Goal: Task Accomplishment & Management: Manage account settings

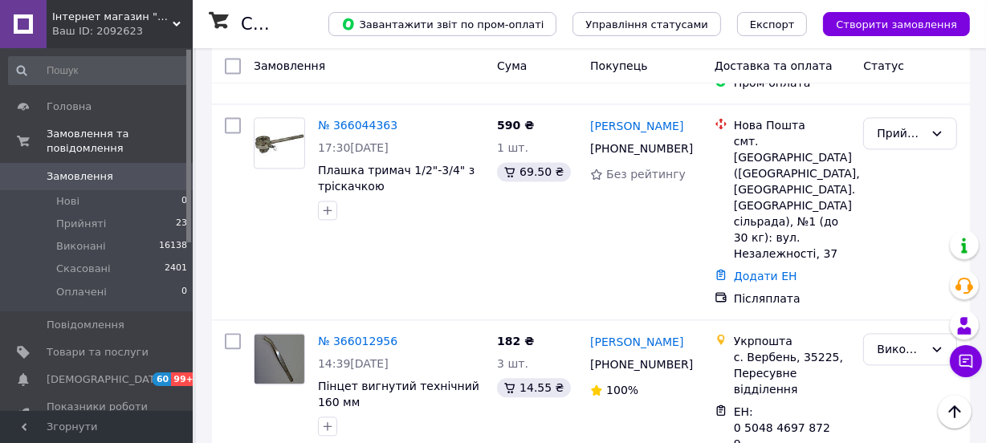
scroll to position [3078, 0]
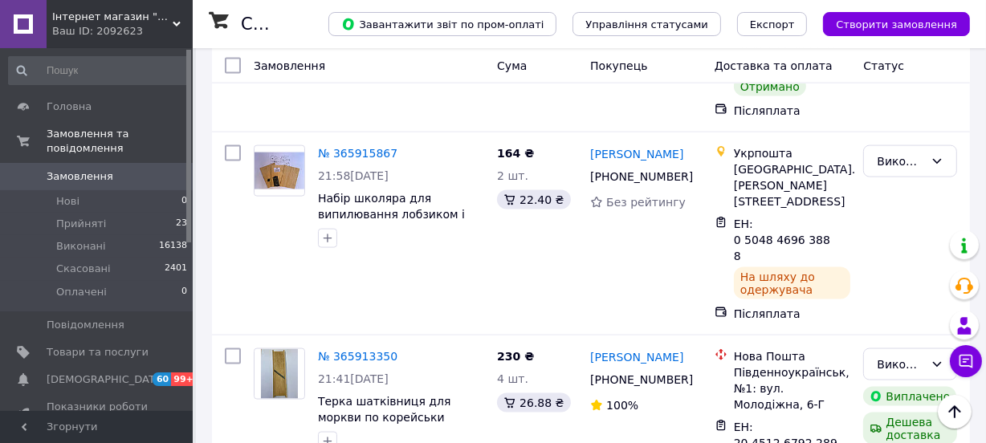
scroll to position [2116, 0]
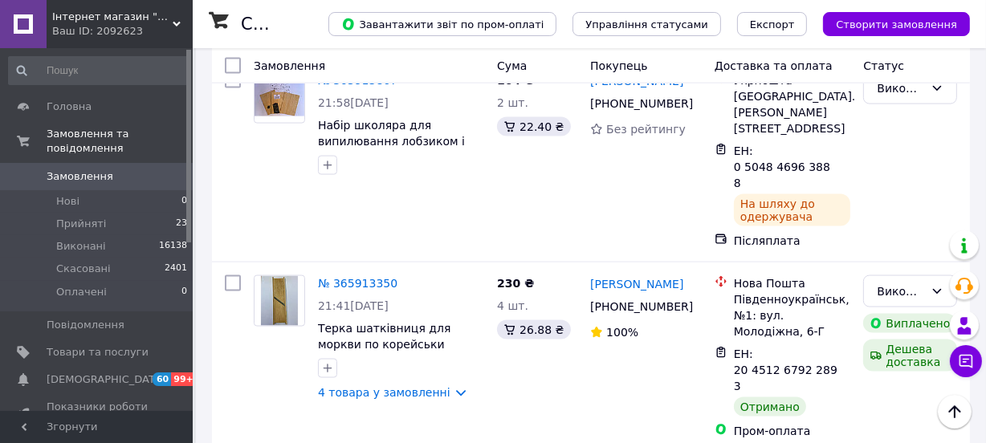
click at [906, 268] on li "Скасовано" at bounding box center [910, 268] width 92 height 29
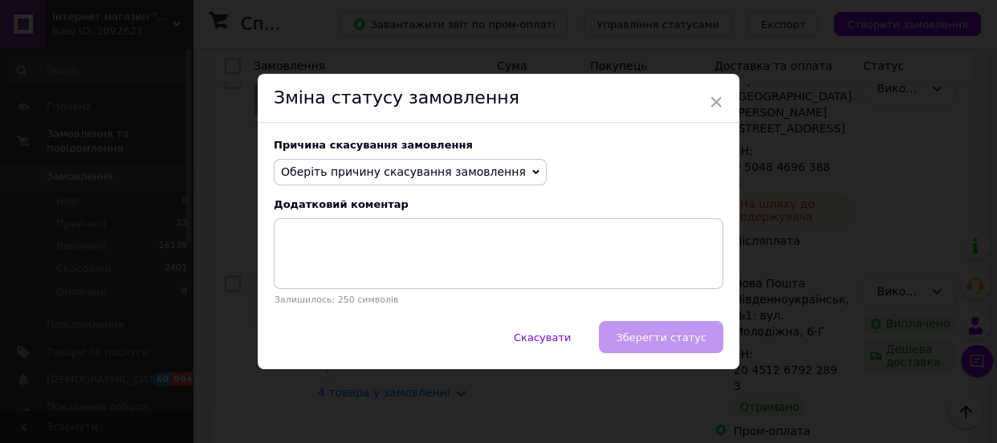
click at [354, 171] on span "Оберіть причину скасування замовлення" at bounding box center [403, 171] width 245 height 13
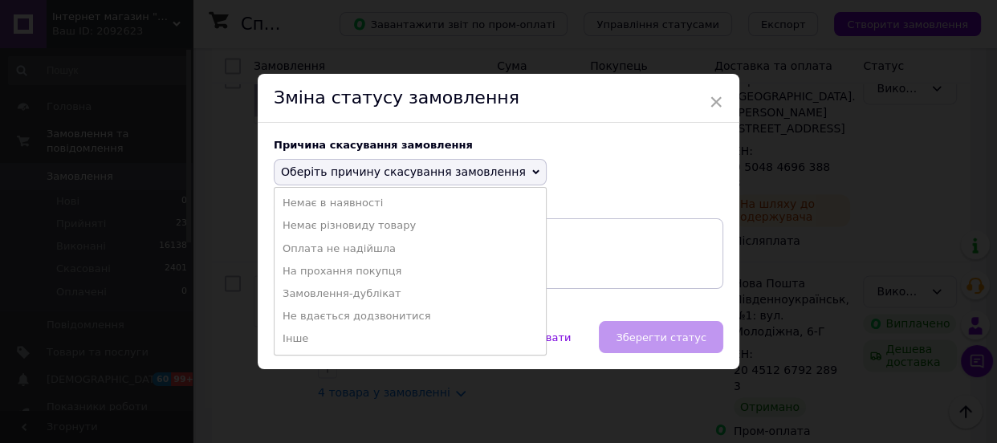
click at [287, 336] on li "Інше" at bounding box center [409, 338] width 271 height 22
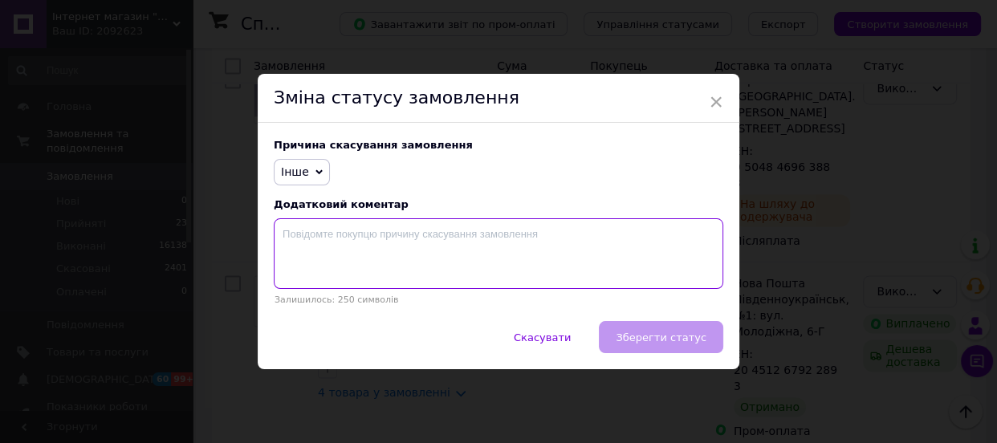
click at [299, 241] on textarea at bounding box center [498, 253] width 449 height 71
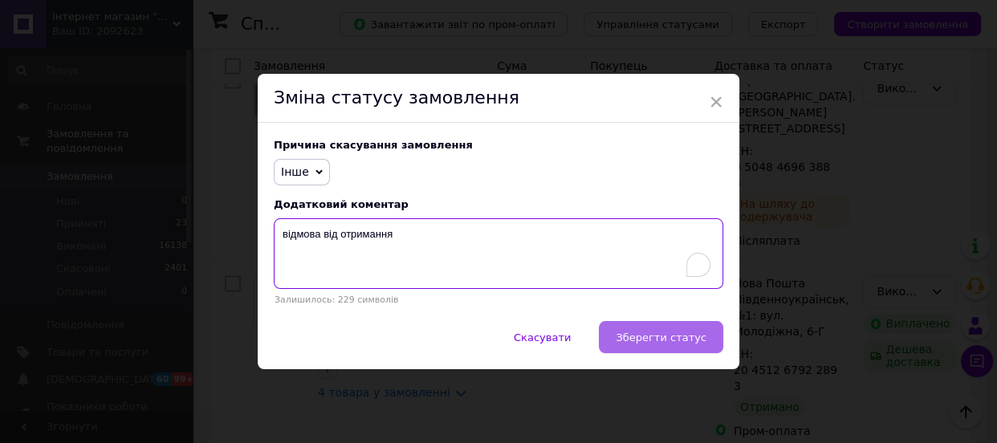
type textarea "відмова від отримання"
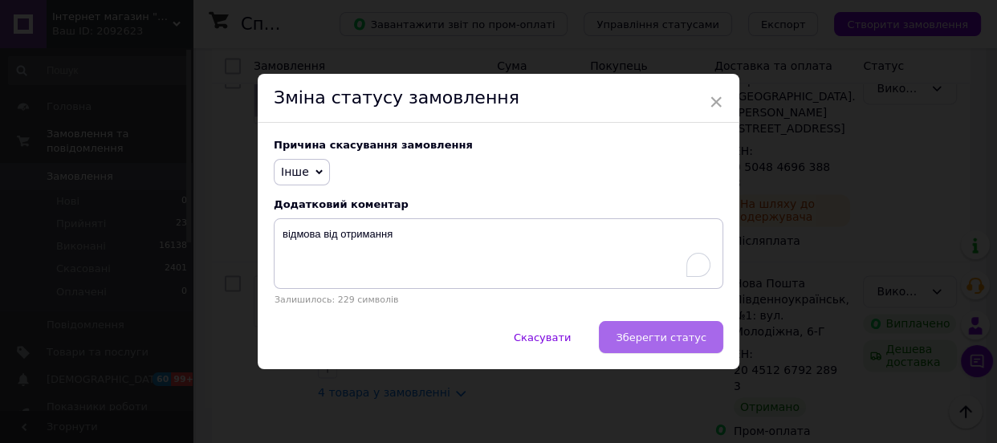
click at [673, 337] on span "Зберегти статус" at bounding box center [661, 337] width 91 height 12
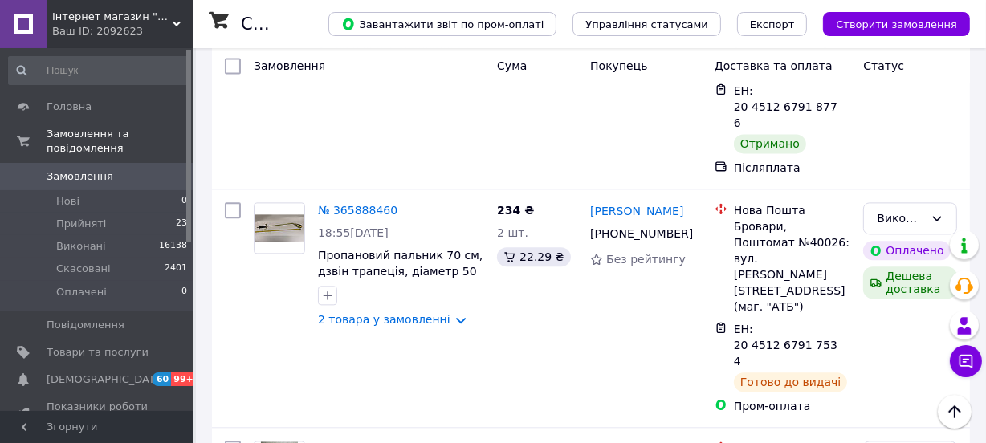
scroll to position [3249, 0]
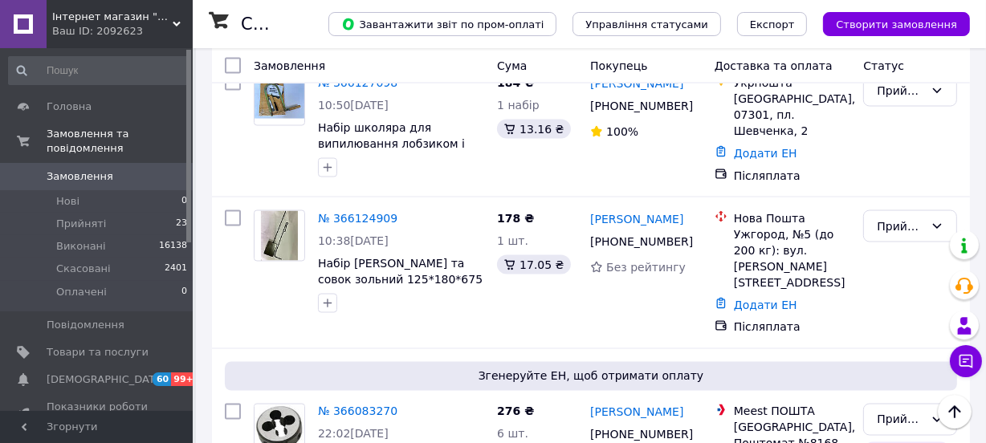
scroll to position [2348, 0]
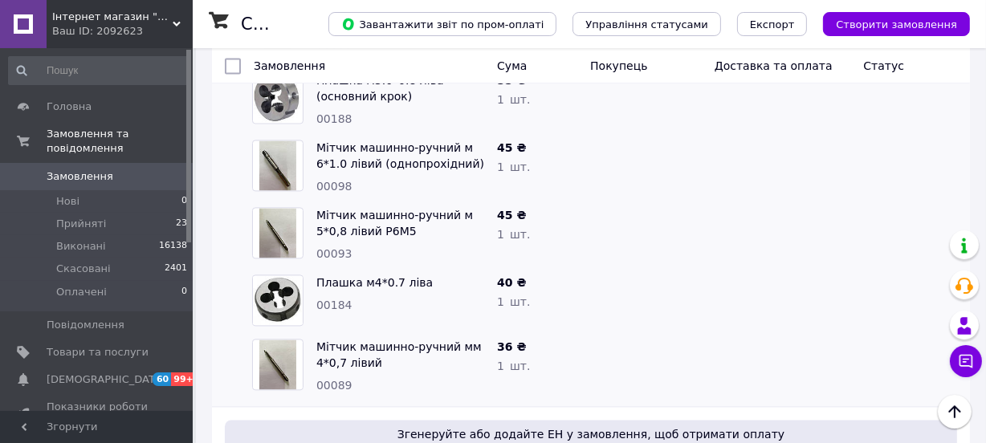
scroll to position [3151, 0]
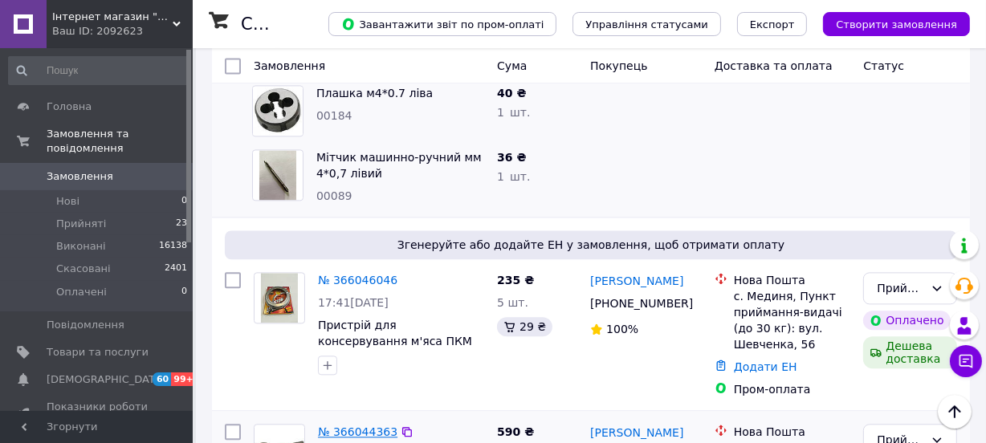
click at [351, 425] on link "№ 366044363" at bounding box center [357, 431] width 79 height 13
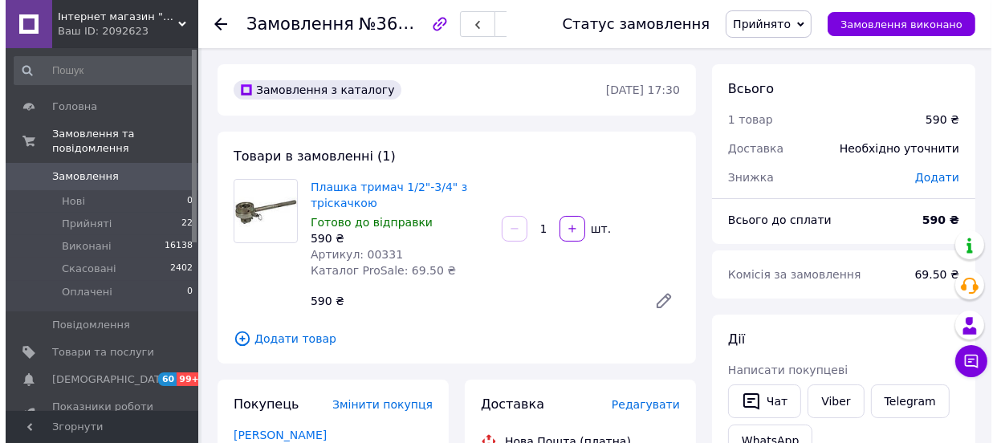
scroll to position [72, 0]
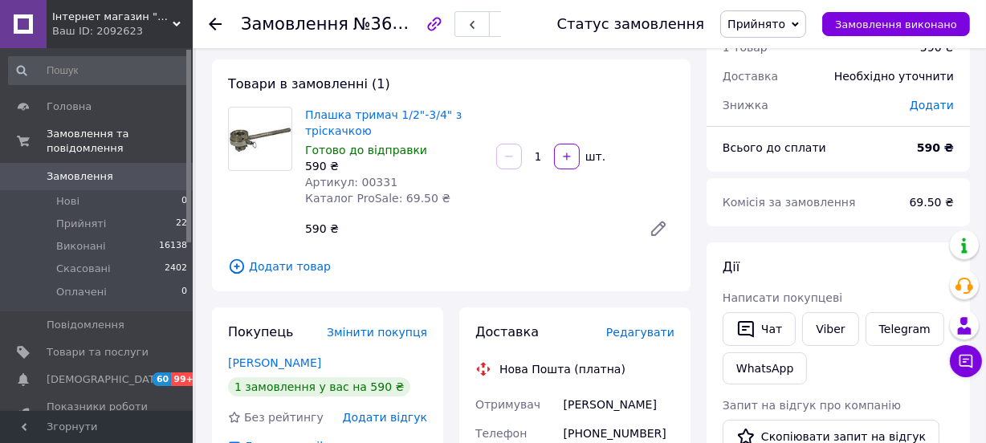
click at [233, 265] on icon at bounding box center [237, 267] width 18 height 18
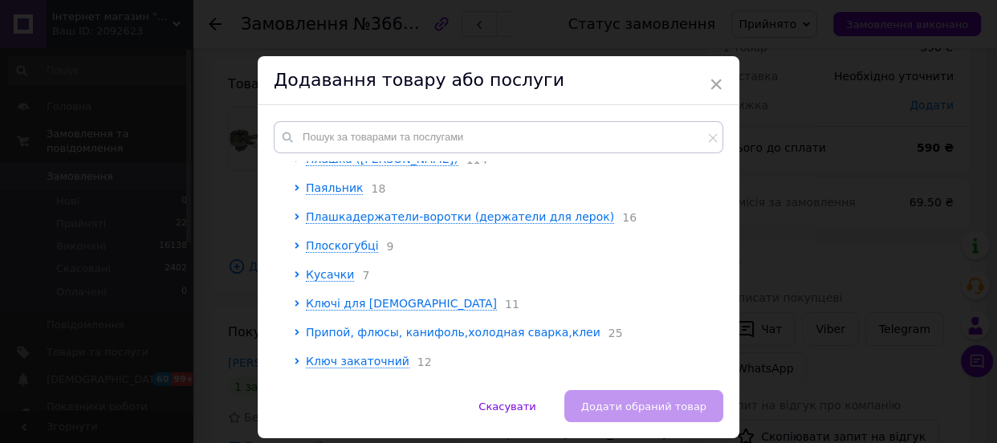
scroll to position [249, 0]
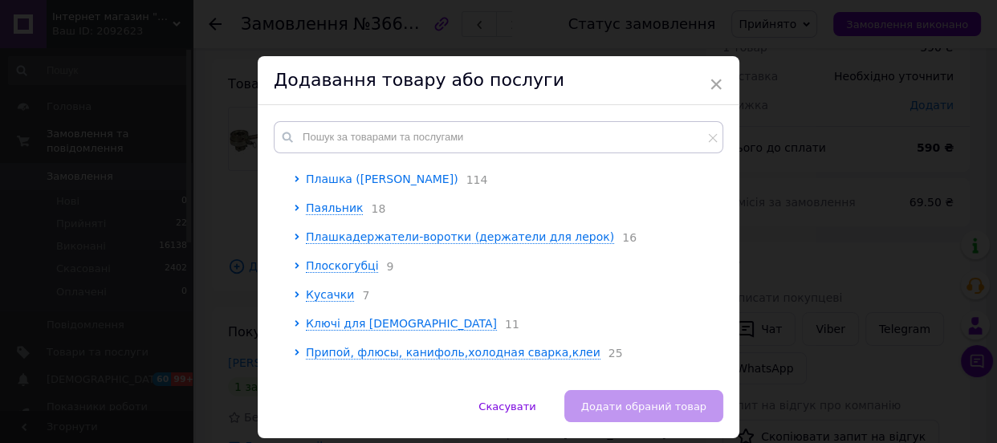
click at [357, 185] on span "Плашка ([PERSON_NAME])" at bounding box center [382, 179] width 152 height 13
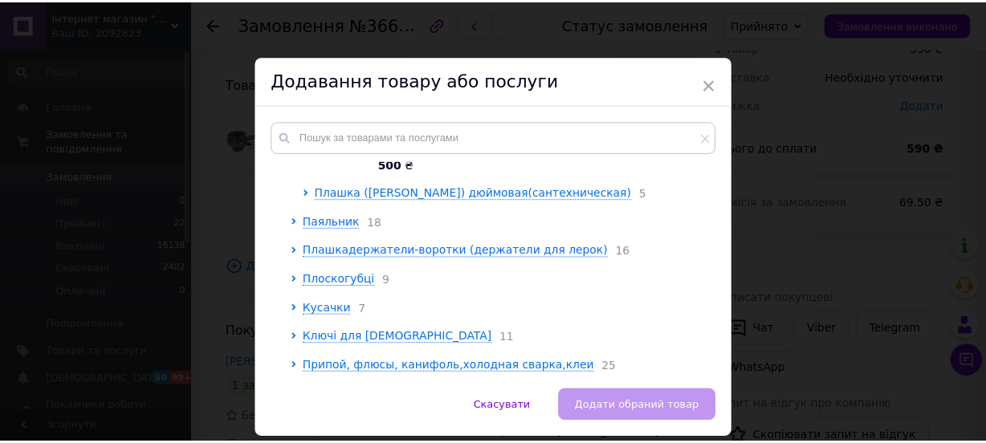
scroll to position [8932, 0]
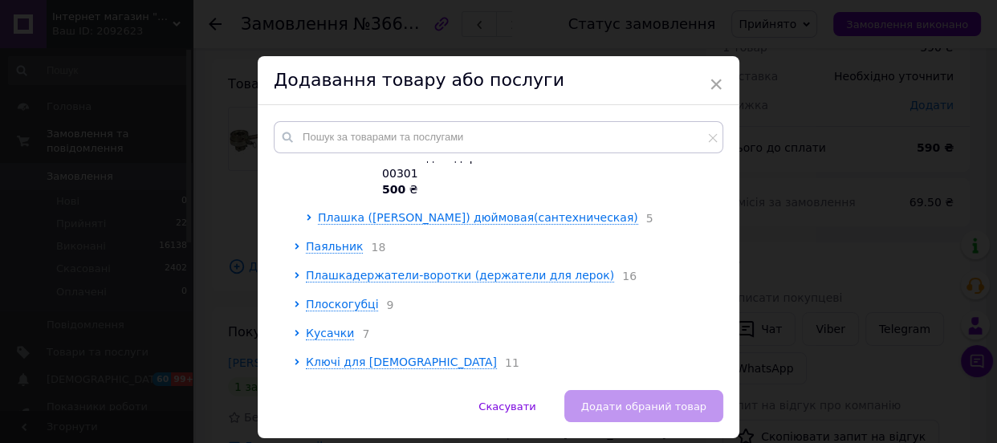
click at [341, 222] on span "Плашка ([PERSON_NAME]) дюймовая(сантехническая)" at bounding box center [478, 217] width 320 height 13
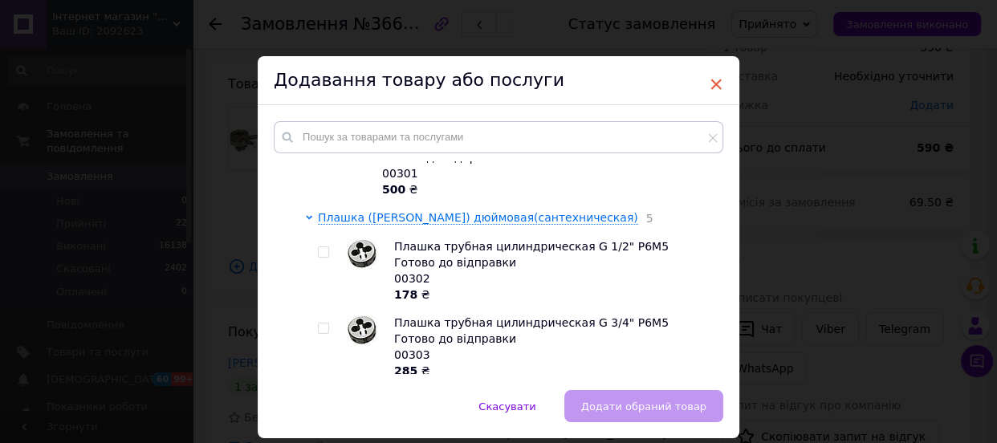
click at [714, 86] on span "×" at bounding box center [716, 84] width 14 height 27
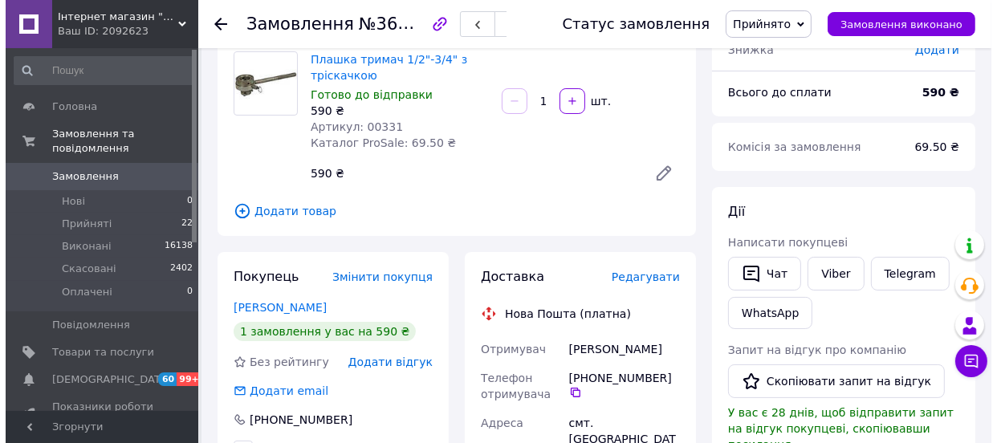
scroll to position [0, 0]
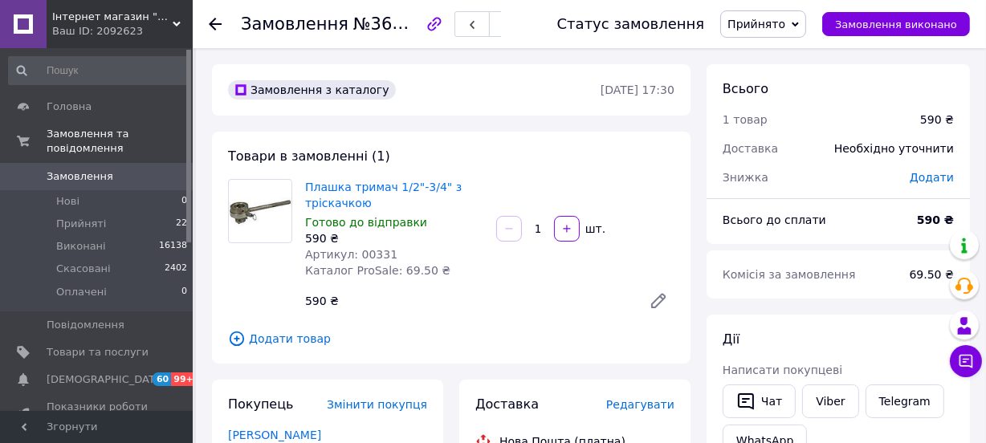
click at [217, 25] on icon at bounding box center [215, 24] width 13 height 13
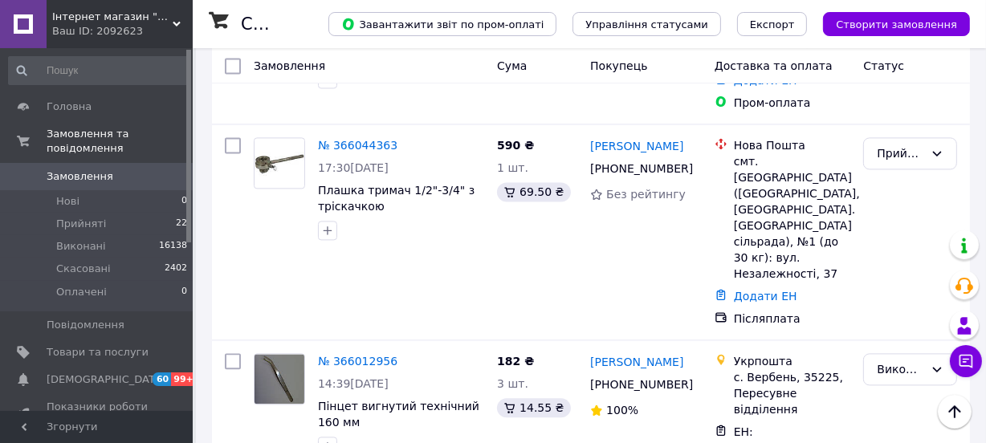
scroll to position [3078, 0]
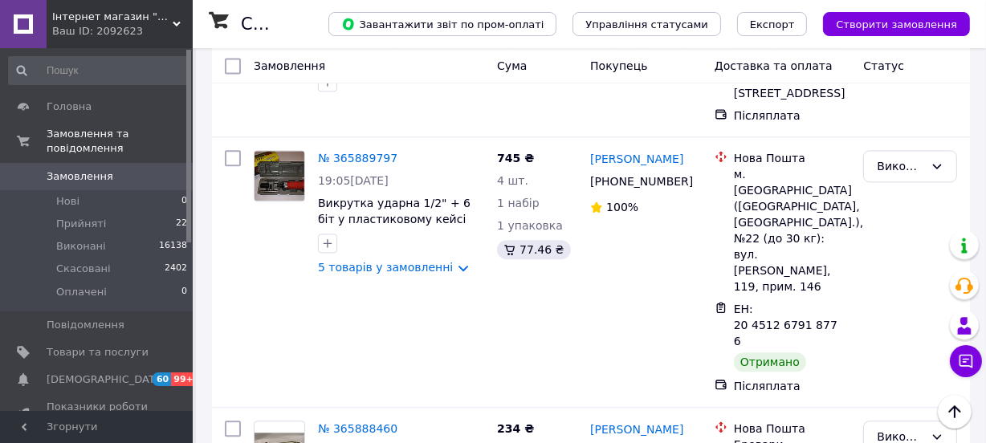
scroll to position [3271, 0]
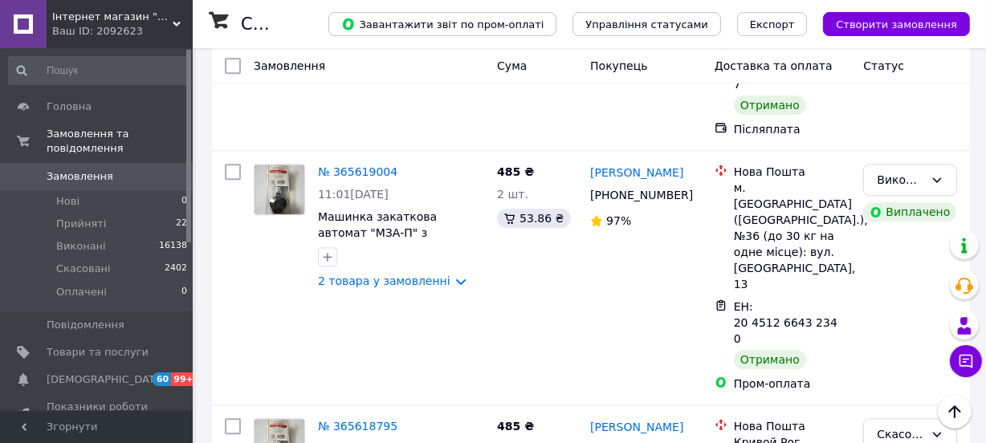
scroll to position [3535, 0]
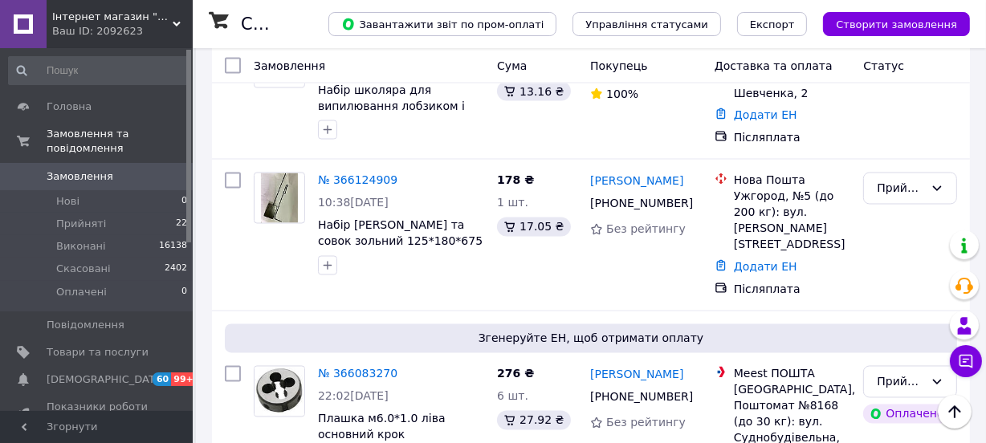
scroll to position [2528, 0]
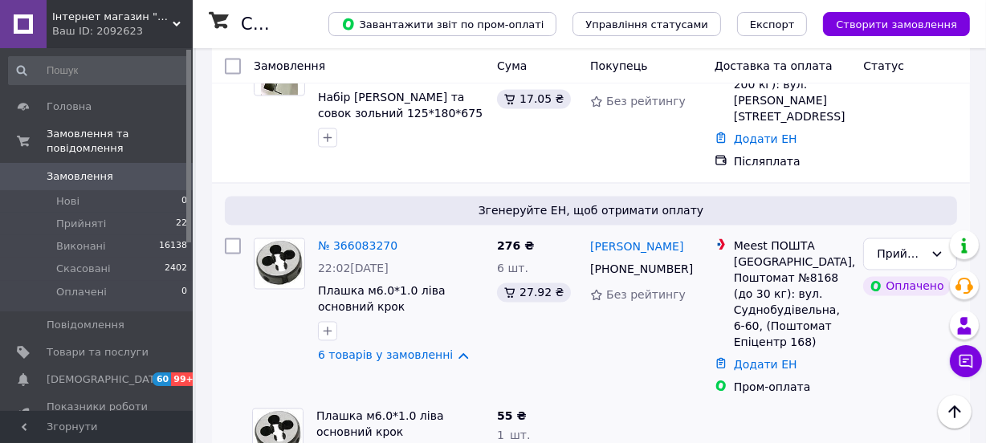
scroll to position [2674, 0]
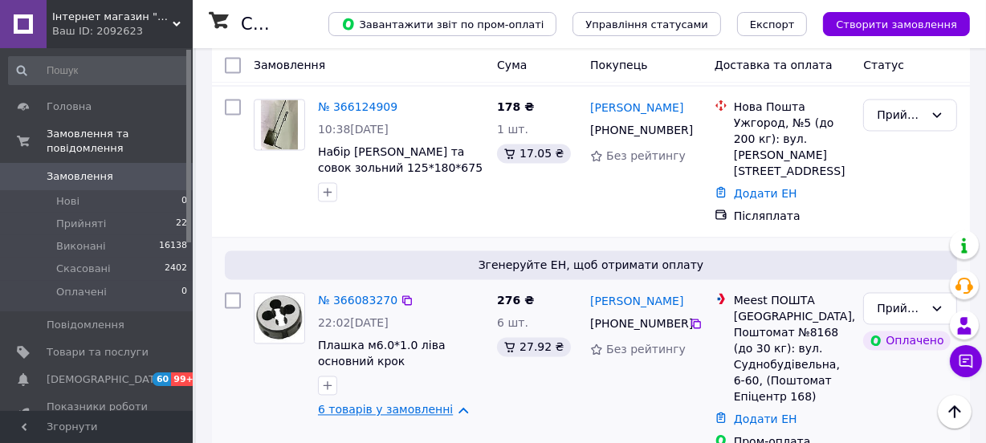
click at [445, 404] on link "6 товарів у замовленні" at bounding box center [385, 410] width 135 height 13
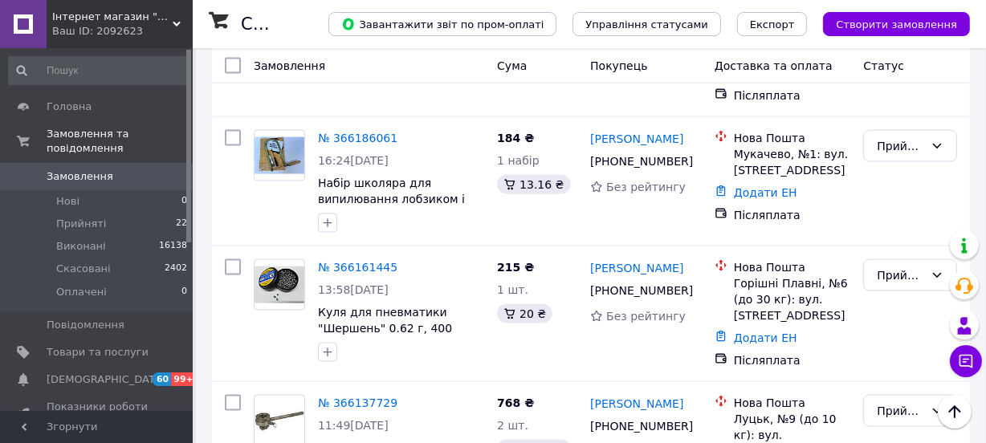
scroll to position [2091, 0]
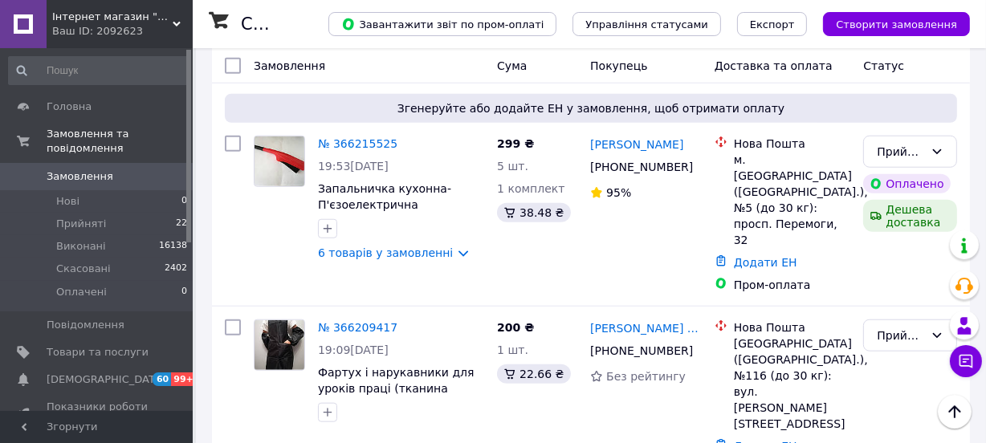
scroll to position [1215, 0]
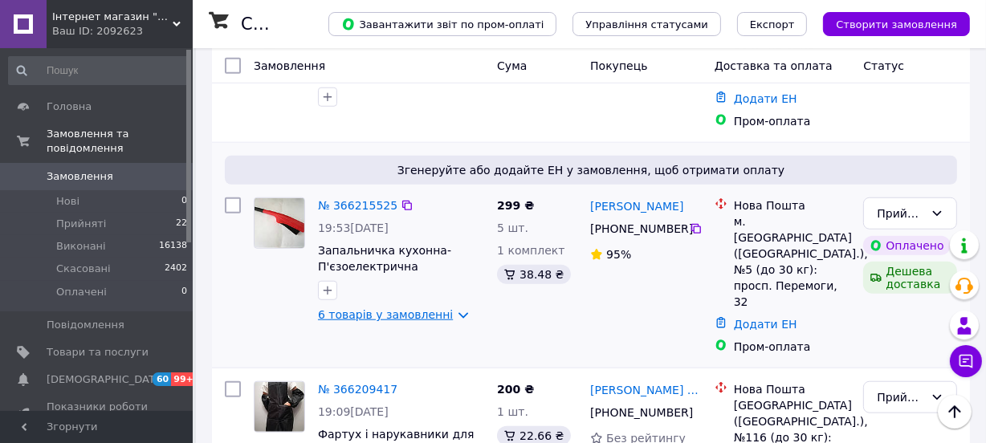
click at [442, 308] on link "6 товарів у замовленні" at bounding box center [385, 314] width 135 height 13
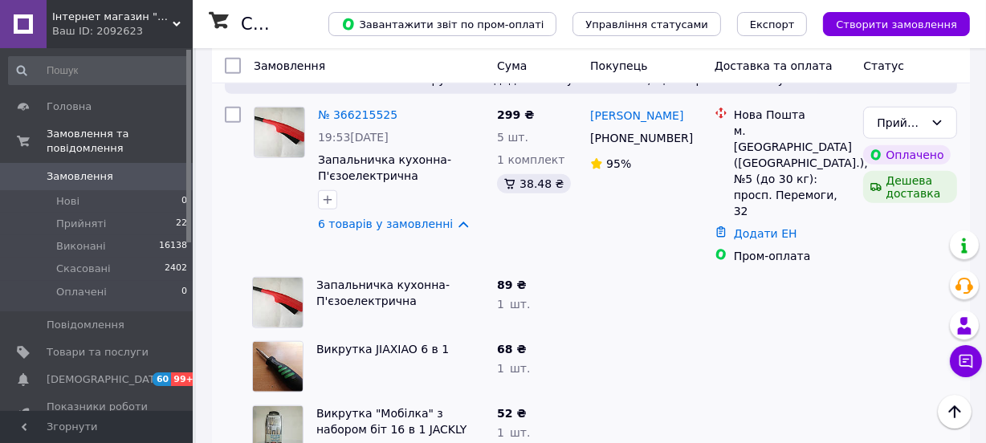
scroll to position [1288, 0]
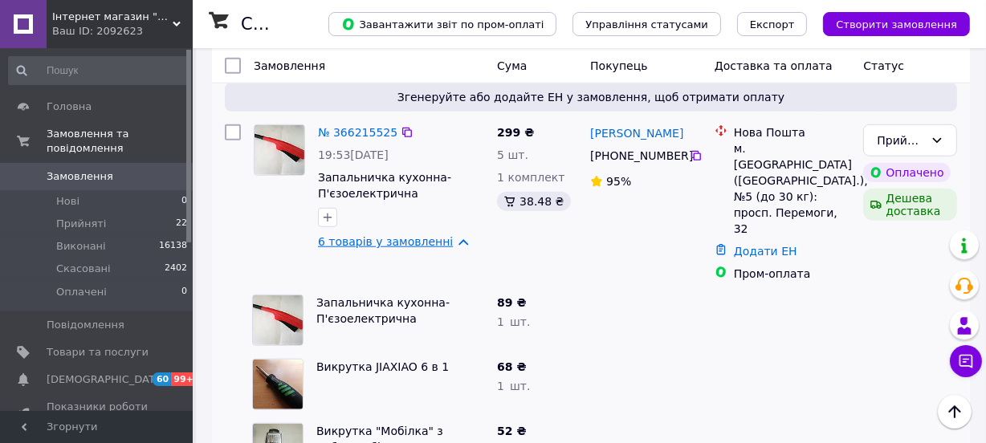
click at [445, 235] on link "6 товарів у замовленні" at bounding box center [385, 241] width 135 height 13
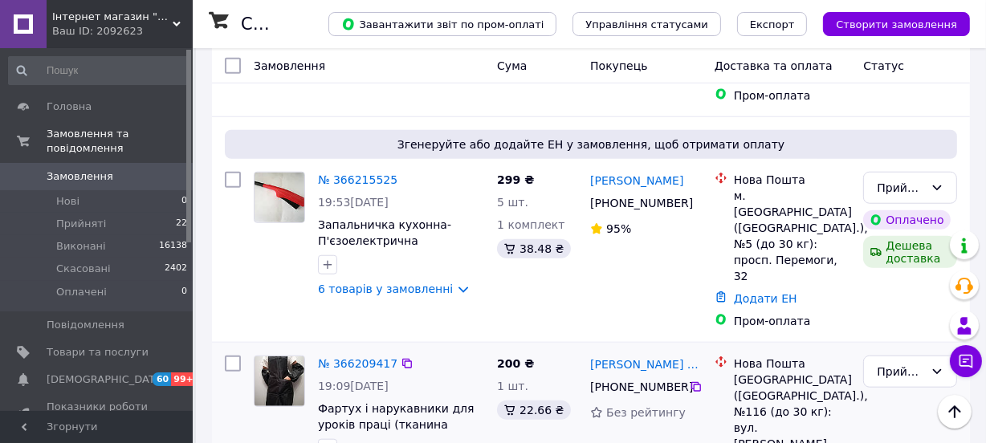
scroll to position [1215, 0]
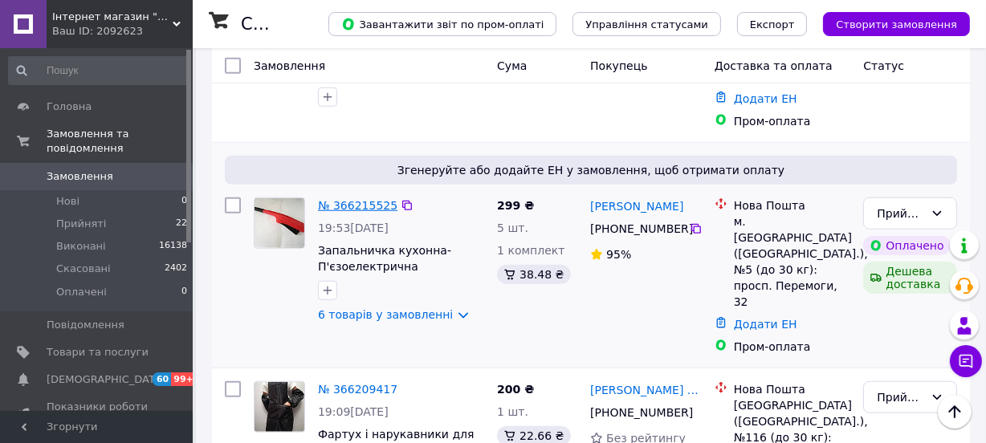
click at [360, 199] on link "№ 366215525" at bounding box center [357, 205] width 79 height 13
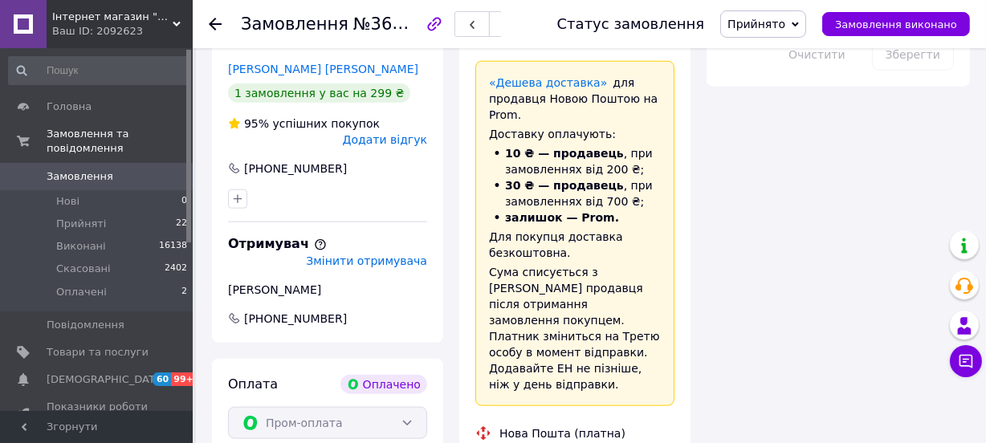
scroll to position [1459, 0]
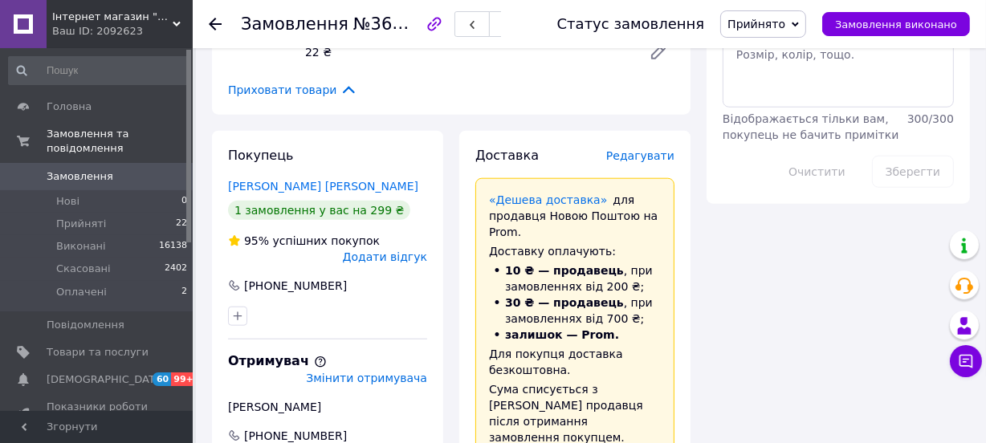
click at [215, 25] on icon at bounding box center [215, 24] width 13 height 13
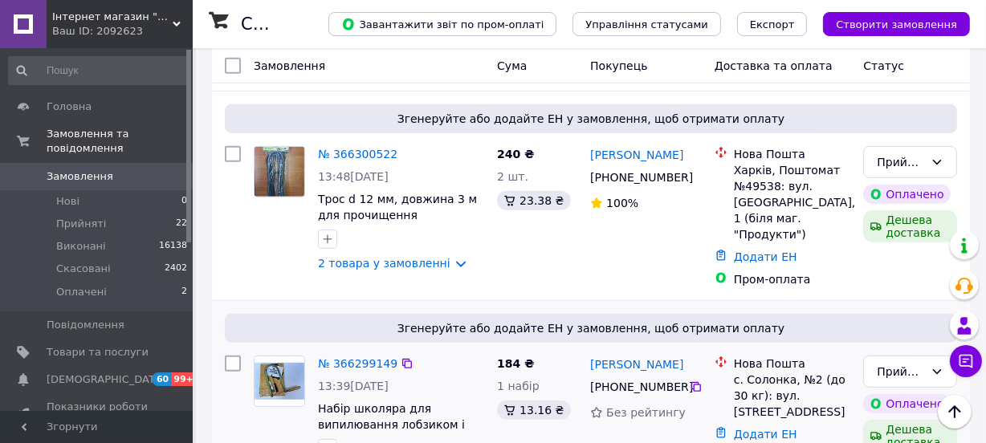
scroll to position [584, 0]
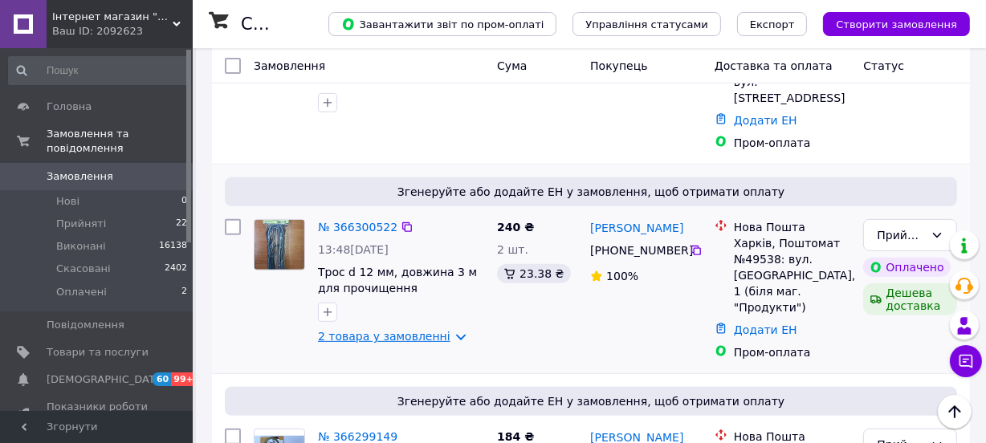
click at [443, 330] on link "2 товара у замовленні" at bounding box center [384, 336] width 132 height 13
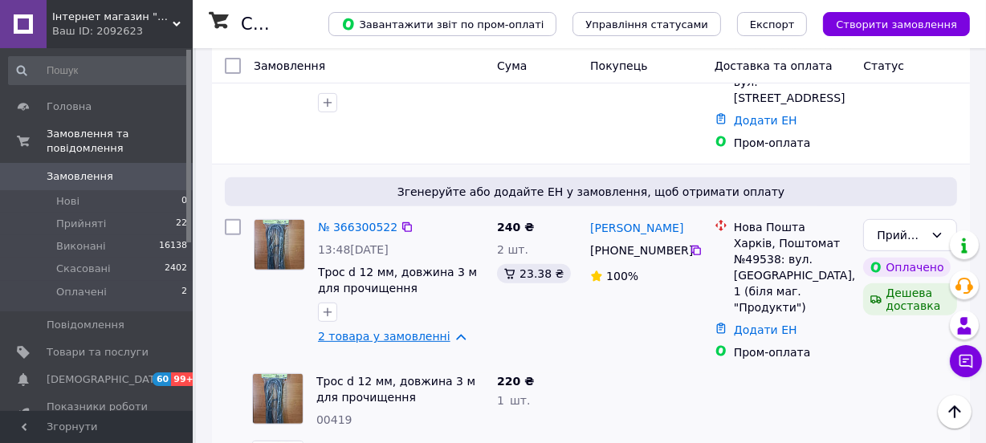
click at [441, 330] on link "2 товара у замовленні" at bounding box center [384, 336] width 132 height 13
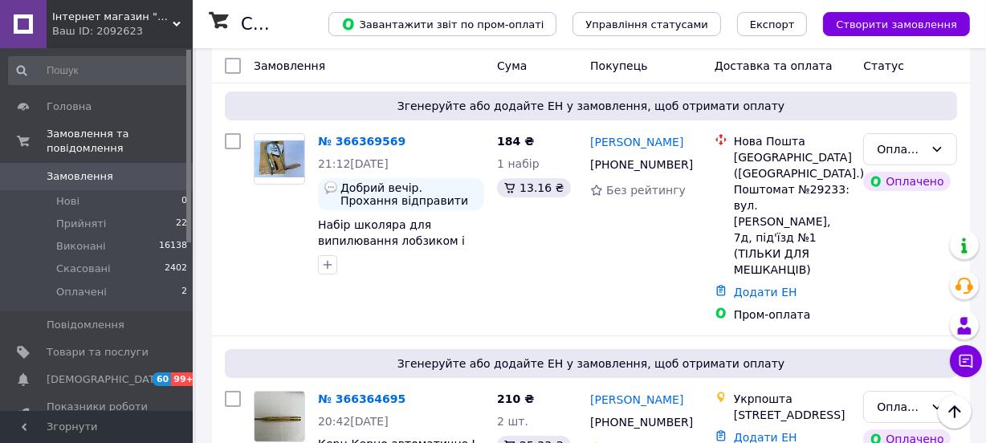
scroll to position [72, 0]
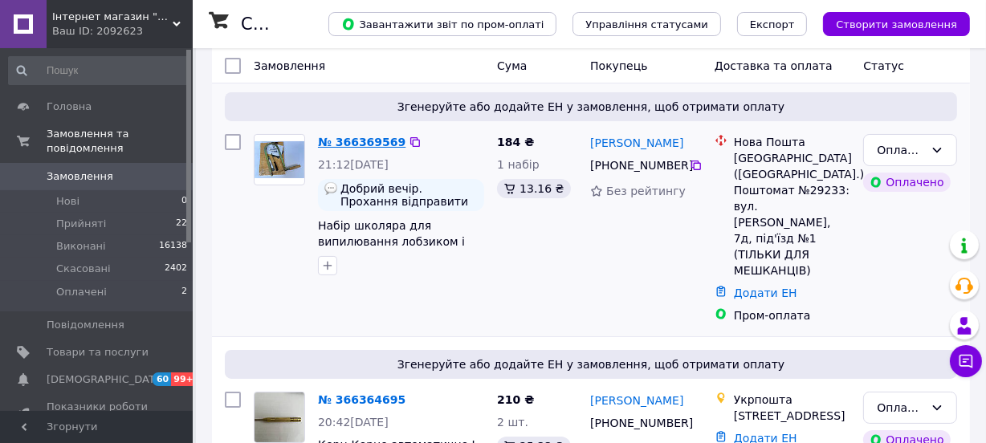
click at [352, 139] on link "№ 366369569" at bounding box center [361, 142] width 87 height 13
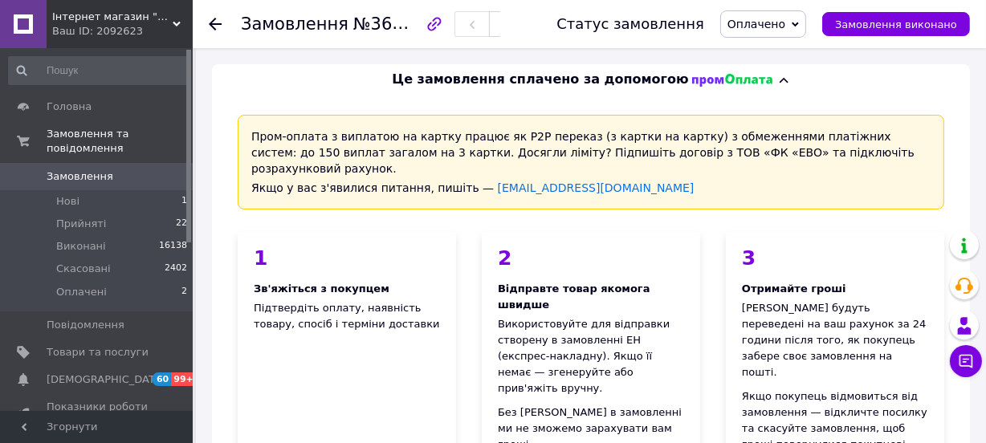
click at [213, 28] on use at bounding box center [215, 24] width 13 height 13
